Goal: Information Seeking & Learning: Check status

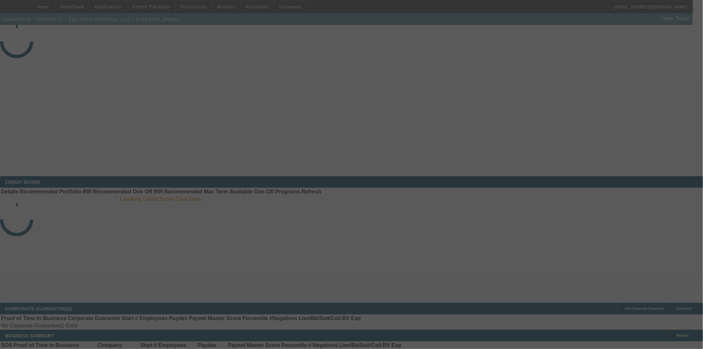
select select "4"
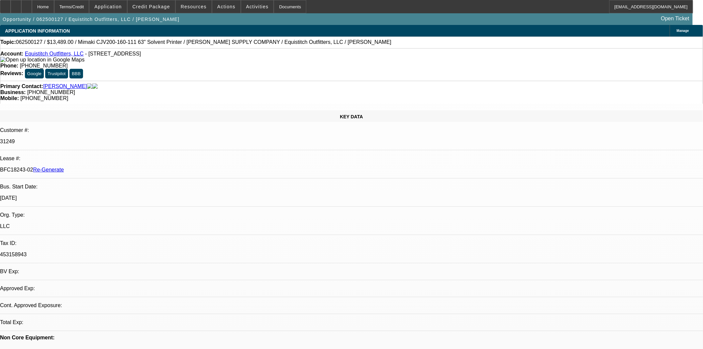
select select "0"
select select "6"
click at [179, 3] on span at bounding box center [194, 7] width 36 height 16
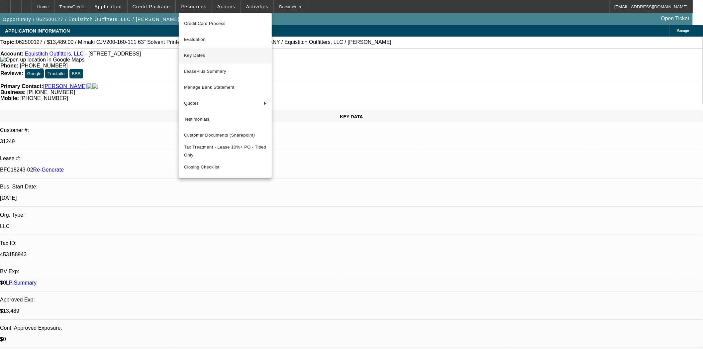
click at [195, 55] on span "Key Dates" at bounding box center [225, 56] width 82 height 8
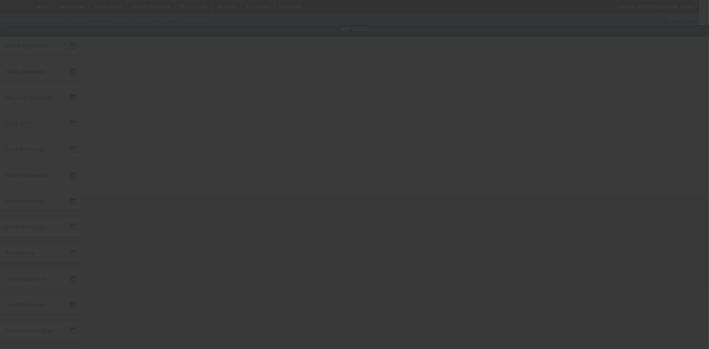
type input "6/5/2025"
type input "6/6/2025"
type input "6/16/2025"
type input "6/6/2025"
type input "6/16/2025"
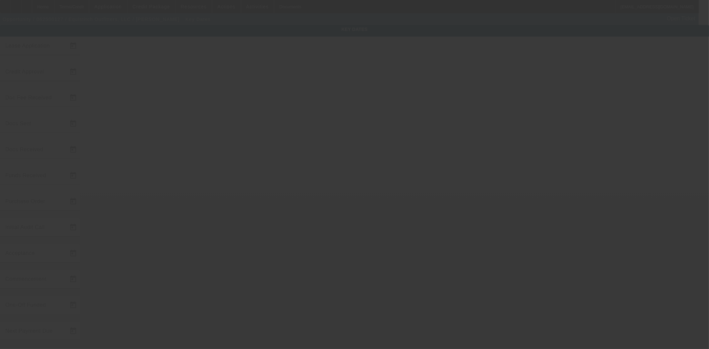
type input "6/16/2025"
type input "7/14/2025"
type input "8/1/2025"
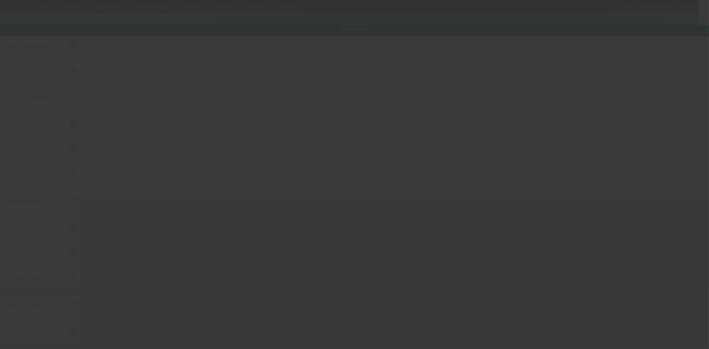
type input "9/1/2025"
type input "8/15/2025"
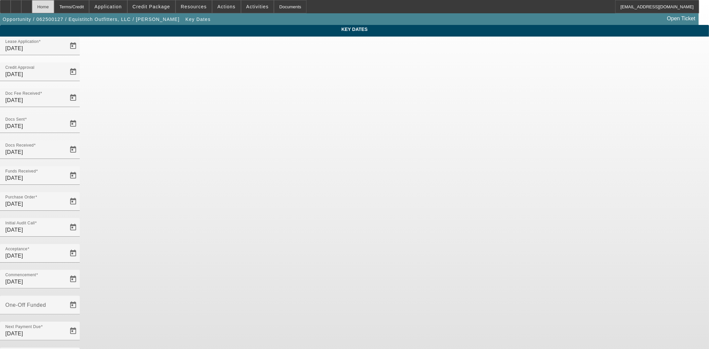
click at [54, 8] on div "Home" at bounding box center [43, 6] width 22 height 13
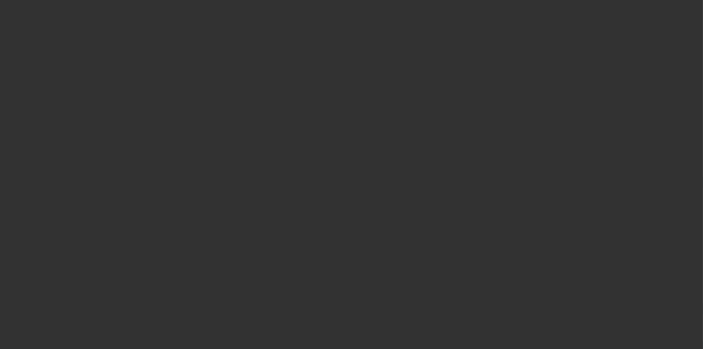
select select "4"
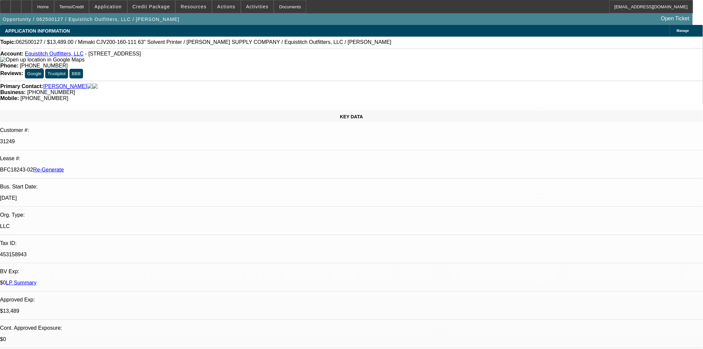
select select "0"
select select "6"
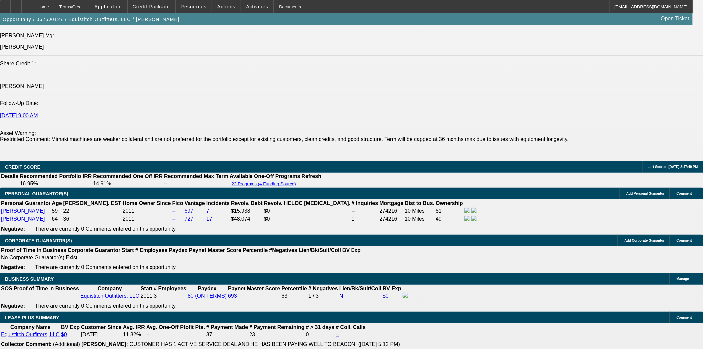
scroll to position [1034, 0]
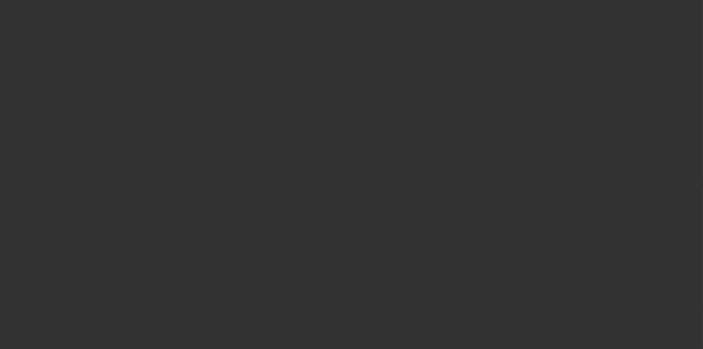
select select "4"
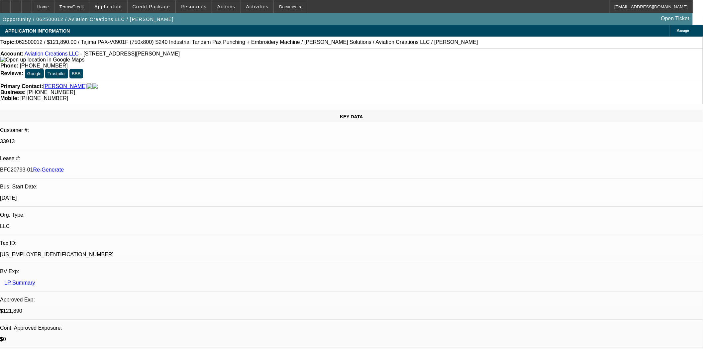
select select "0"
select select "6"
click at [192, 4] on span at bounding box center [194, 7] width 36 height 16
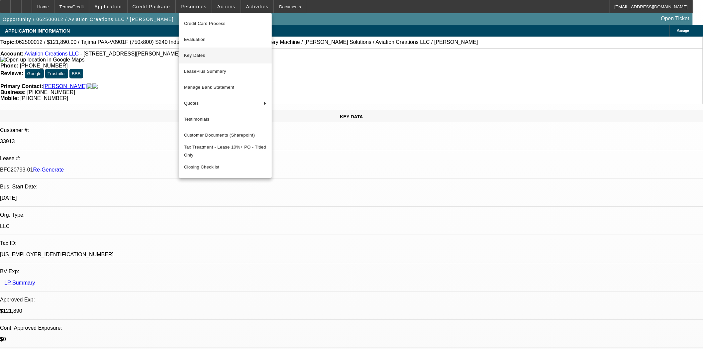
click at [189, 58] on span "Key Dates" at bounding box center [225, 56] width 82 height 8
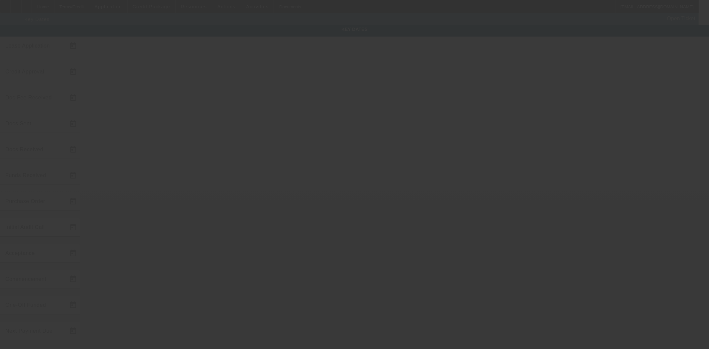
type input "6/2/2025"
type input "6/6/2025"
type input "7/18/2025"
type input "6/10/2025"
type input "7/18/2025"
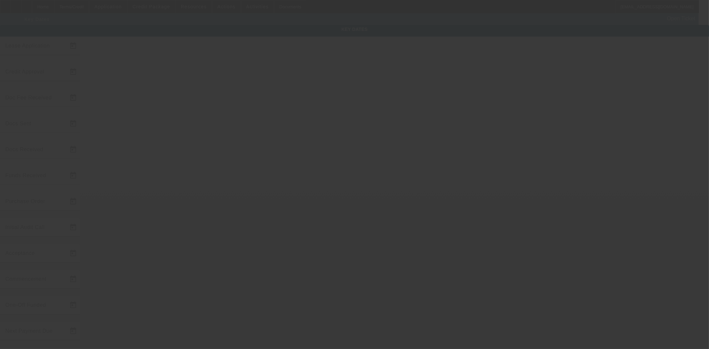
type input "7/18/2025"
type input "8/11/2025"
type input "8/15/2025"
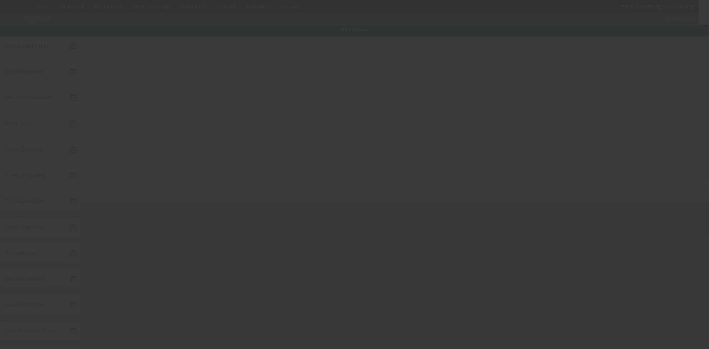
type input "9/15/2025"
type input "8/15/2025"
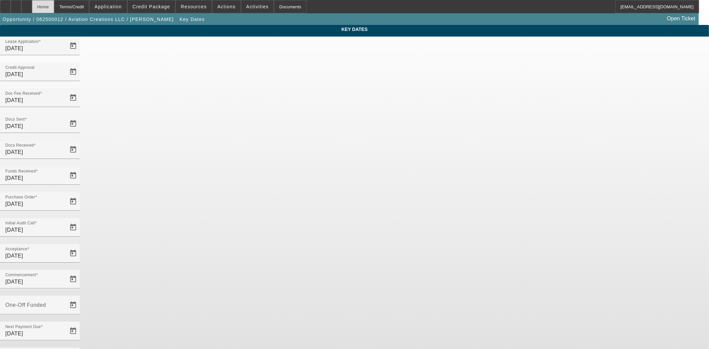
click at [53, 3] on div "Home" at bounding box center [43, 6] width 22 height 13
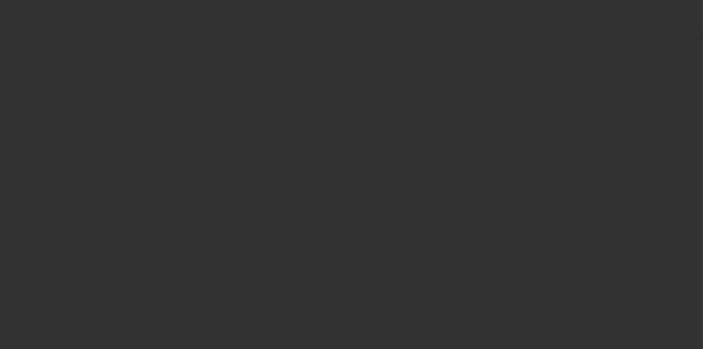
select select "4"
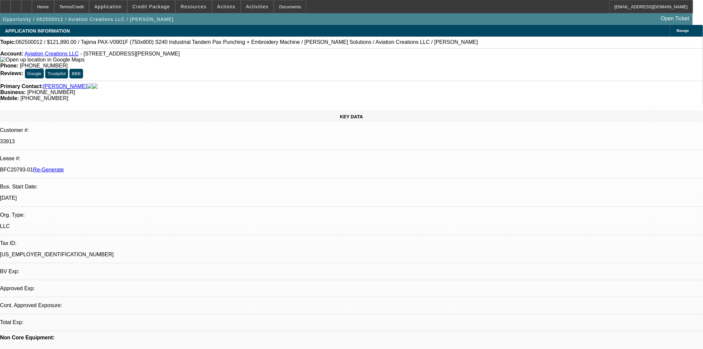
select select "0"
select select "6"
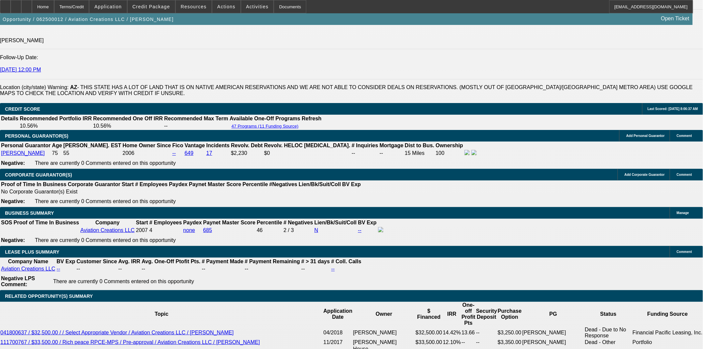
scroll to position [1031, 0]
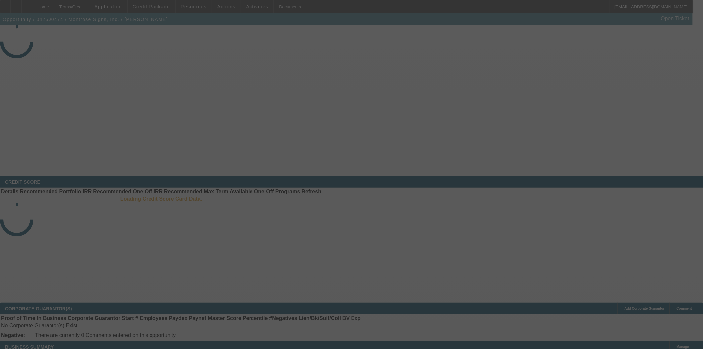
select select "4"
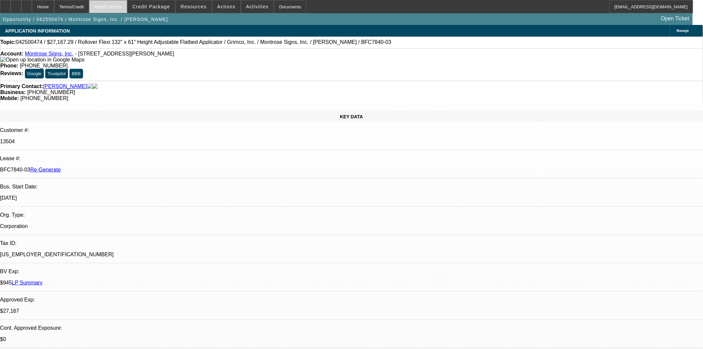
select select "0"
select select "0.1"
select select "4"
click at [198, 9] on span at bounding box center [194, 7] width 36 height 16
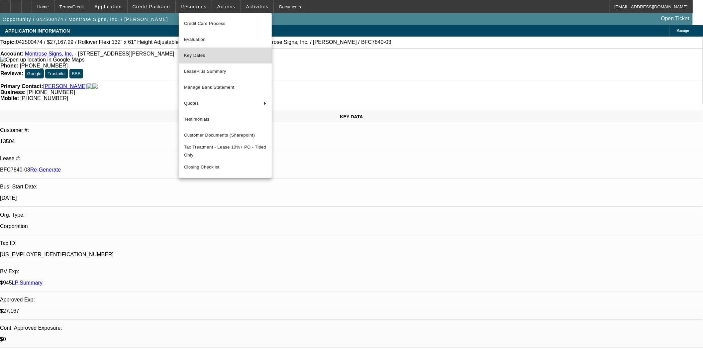
click at [192, 58] on span "Key Dates" at bounding box center [225, 56] width 82 height 8
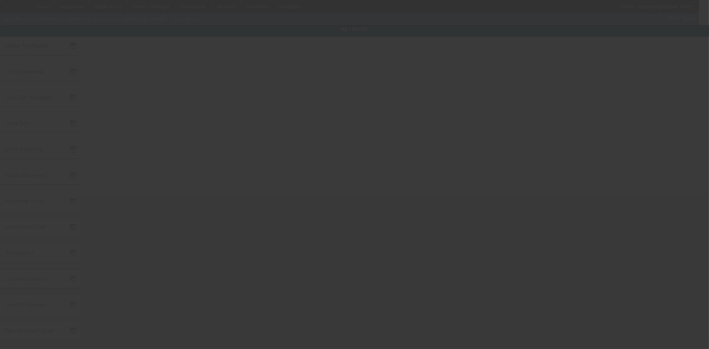
type input "4/17/2025"
type input "5/27/2025"
type input "6/12/2025"
type input "6/3/2025"
type input "6/5/2025"
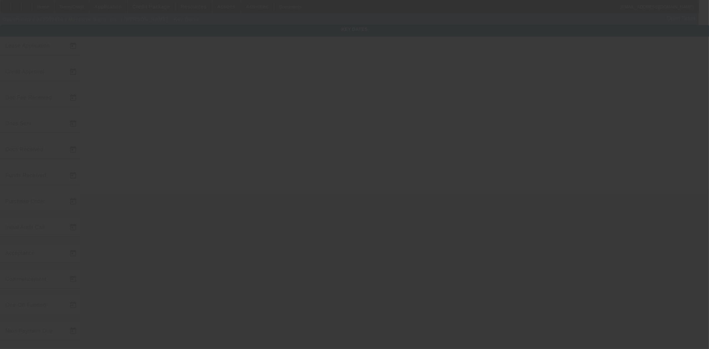
type input "6/12/2025"
type input "6/18/2025"
type input "7/30/2025"
type input "8/1/2025"
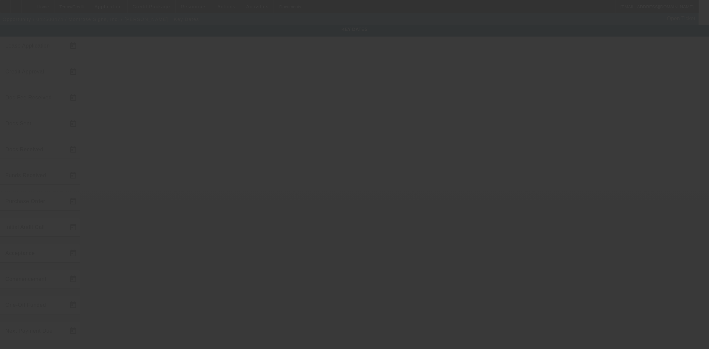
type input "9/1/2025"
type input "[DATE]"
type input "8/1/2025"
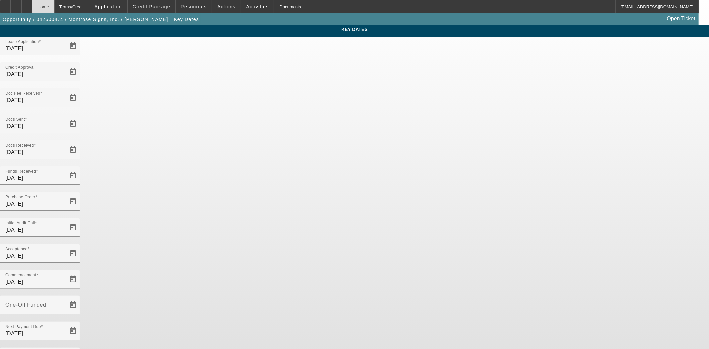
click at [54, 11] on div "Home" at bounding box center [43, 6] width 22 height 13
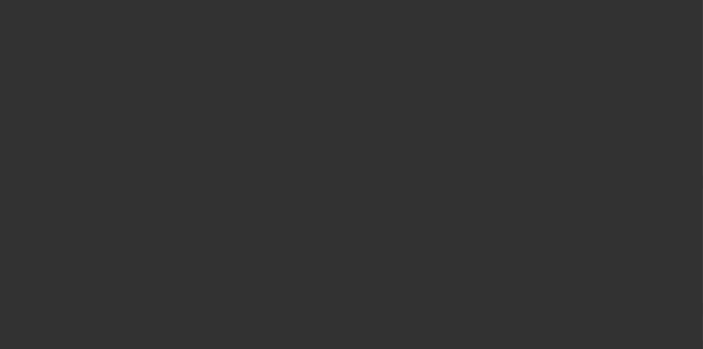
select select "4"
select select "0"
select select "0.1"
select select "4"
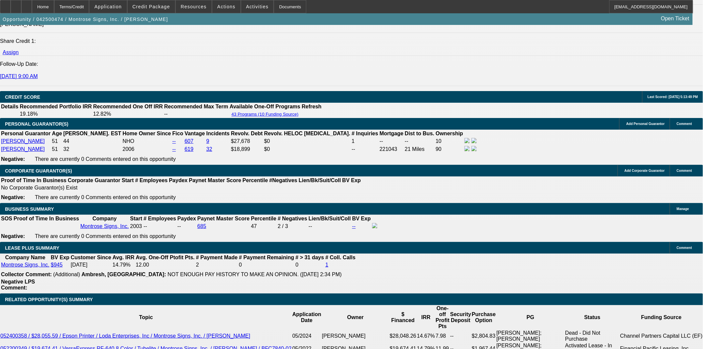
scroll to position [1034, 0]
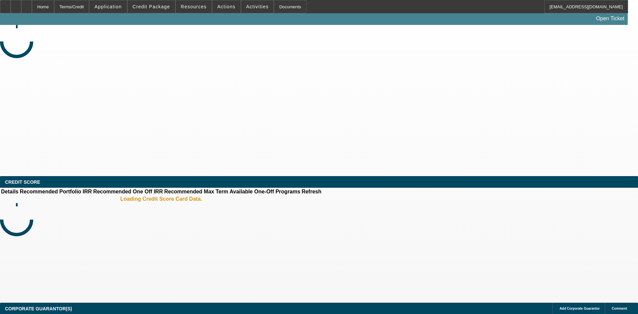
select select "3"
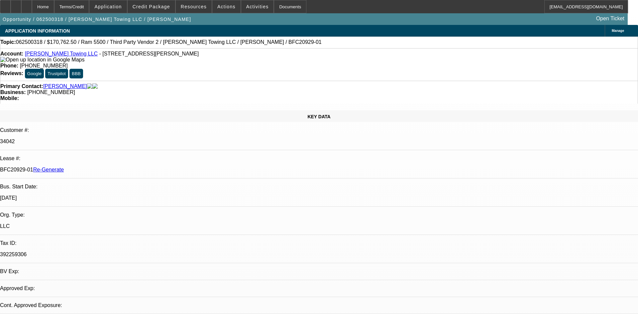
select select "0"
select select "2"
select select "0"
select select "6"
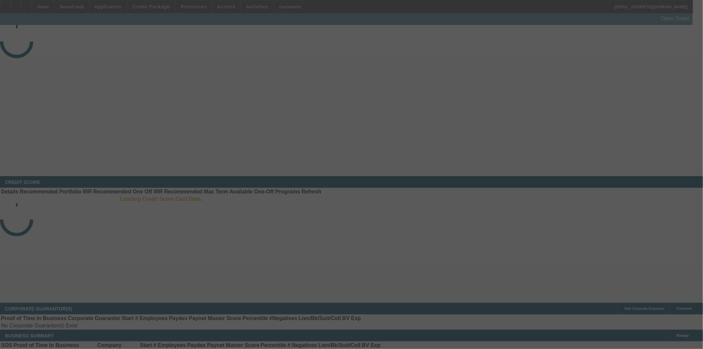
select select "3"
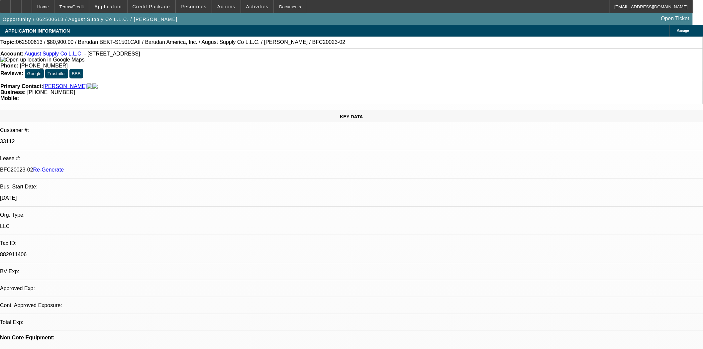
select select "0"
select select "2"
select select "0.1"
select select "4"
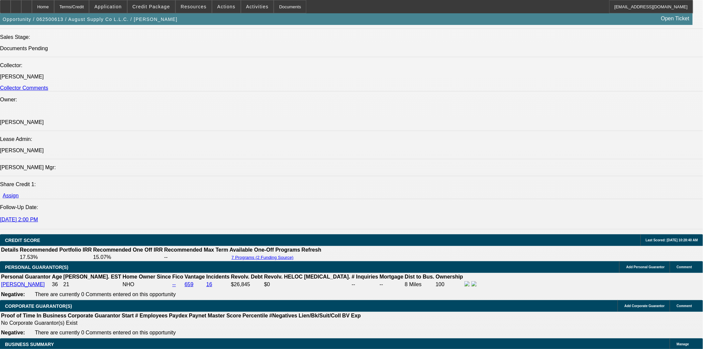
scroll to position [849, 0]
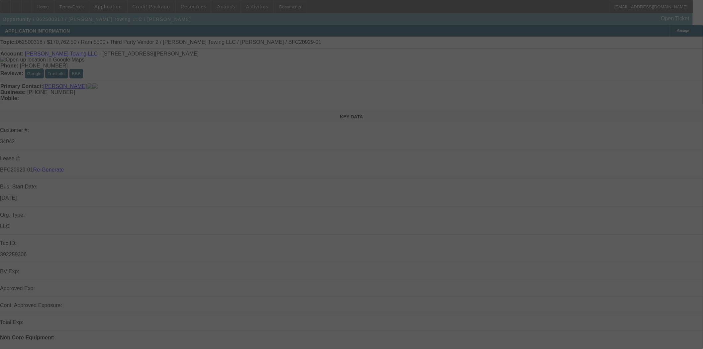
select select "3"
select select "0"
select select "2"
select select "0"
select select "6"
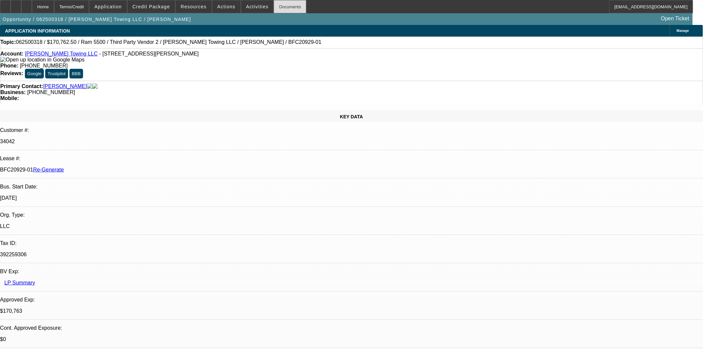
click at [275, 7] on div "Documents" at bounding box center [290, 6] width 33 height 13
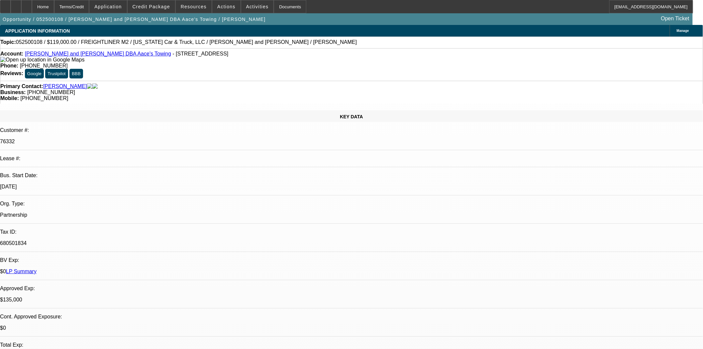
select select "0"
select select "2"
select select "0.1"
select select "4"
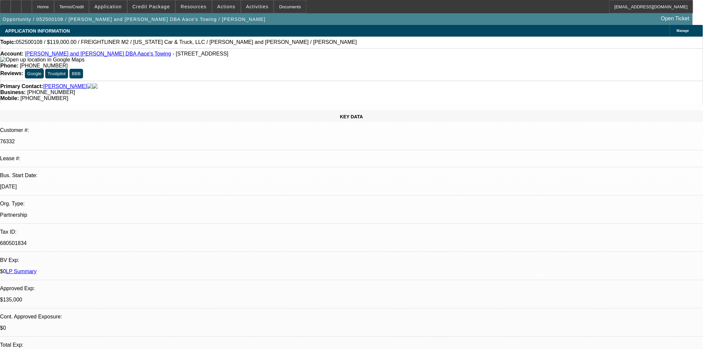
select select "0"
select select "2"
select select "0.1"
select select "4"
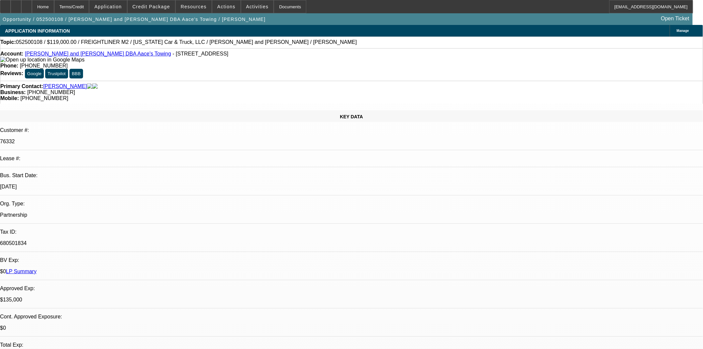
select select "0"
select select "2"
select select "0.1"
select select "4"
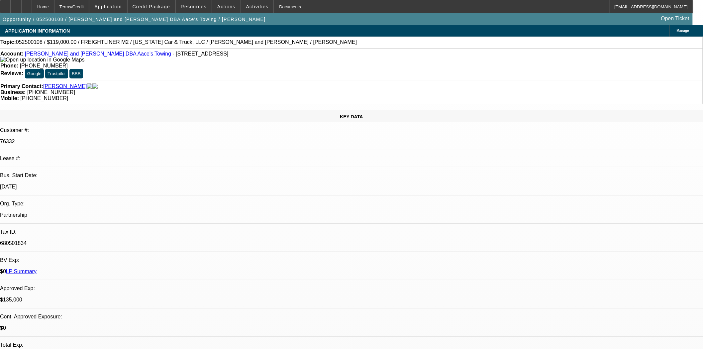
select select "0"
select select "2"
select select "0.1"
select select "4"
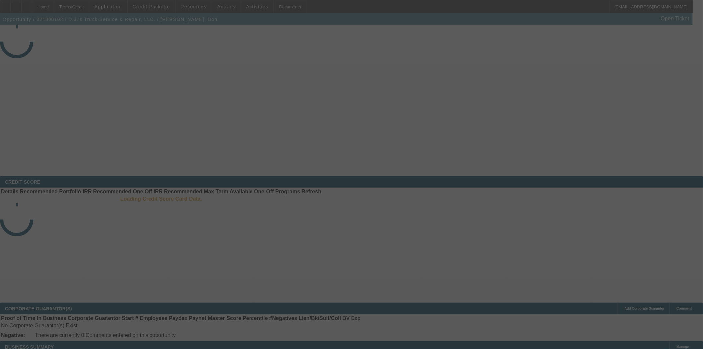
select select "4"
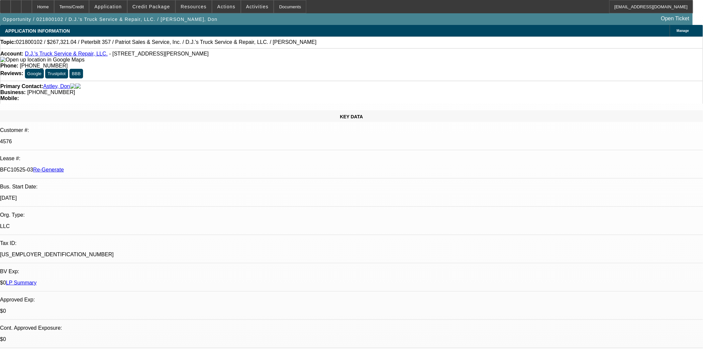
select select "0"
select select "2"
select select "0"
select select "6"
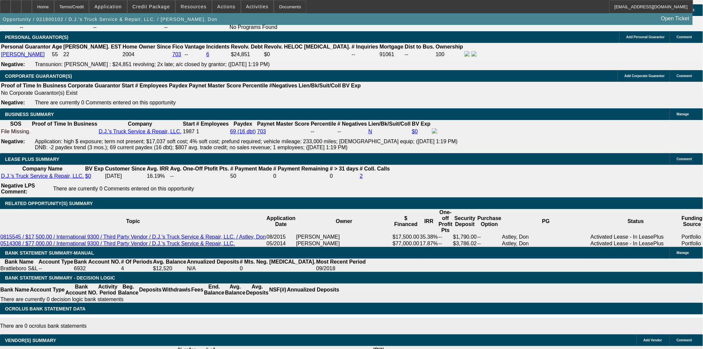
scroll to position [111, 0]
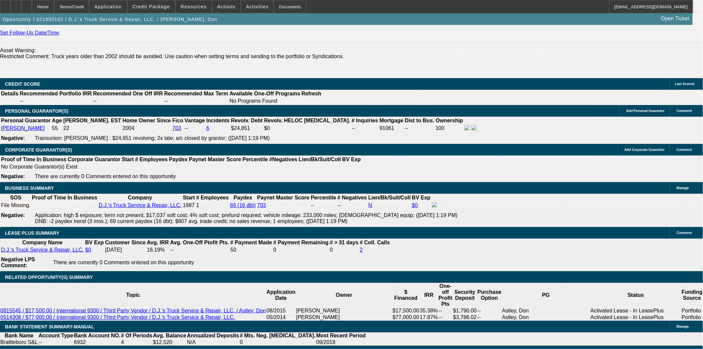
scroll to position [184, 0]
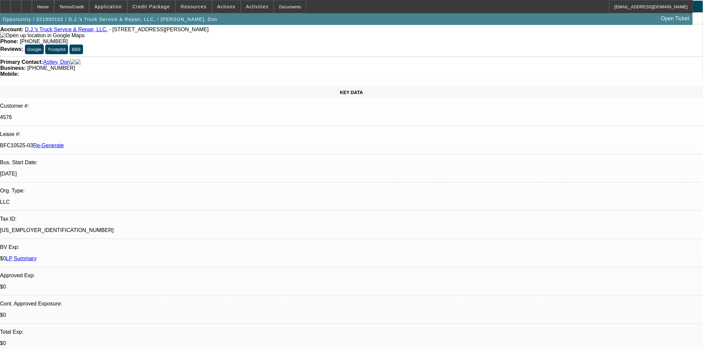
scroll to position [0, 0]
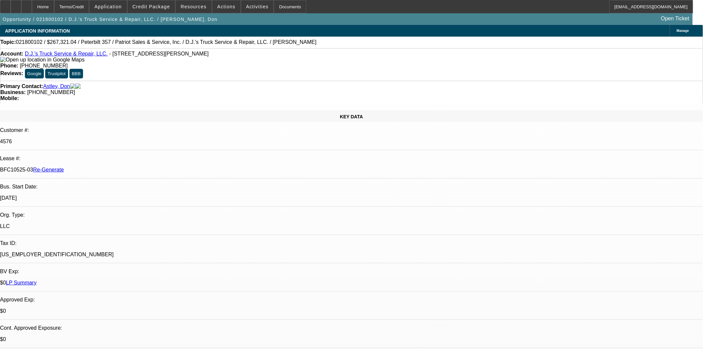
drag, startPoint x: 477, startPoint y: 258, endPoint x: 541, endPoint y: 266, distance: 64.6
drag, startPoint x: 476, startPoint y: 257, endPoint x: 539, endPoint y: 268, distance: 64.3
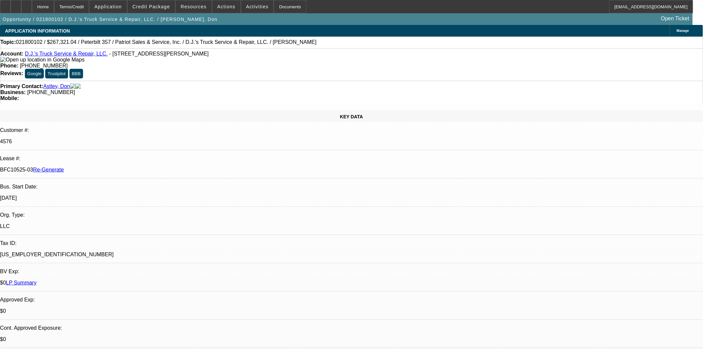
copy div "After looking at this account, we do not have a title here or on file. Apparent…"
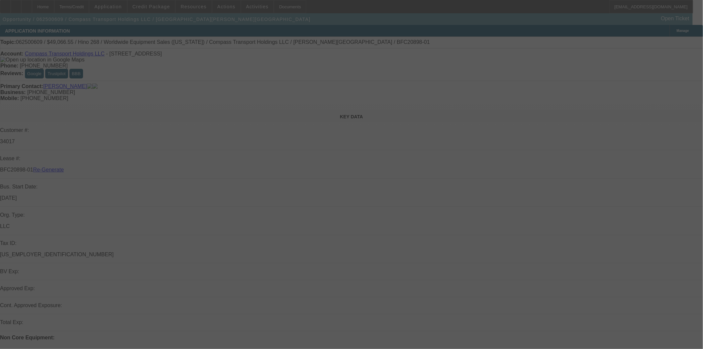
select select "4"
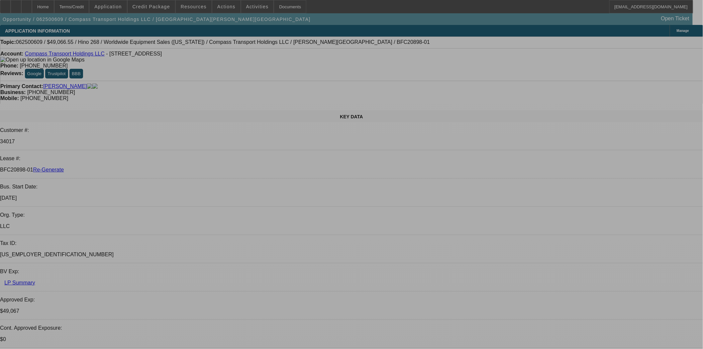
select select "0"
select select "6"
